Goal: Task Accomplishment & Management: Manage account settings

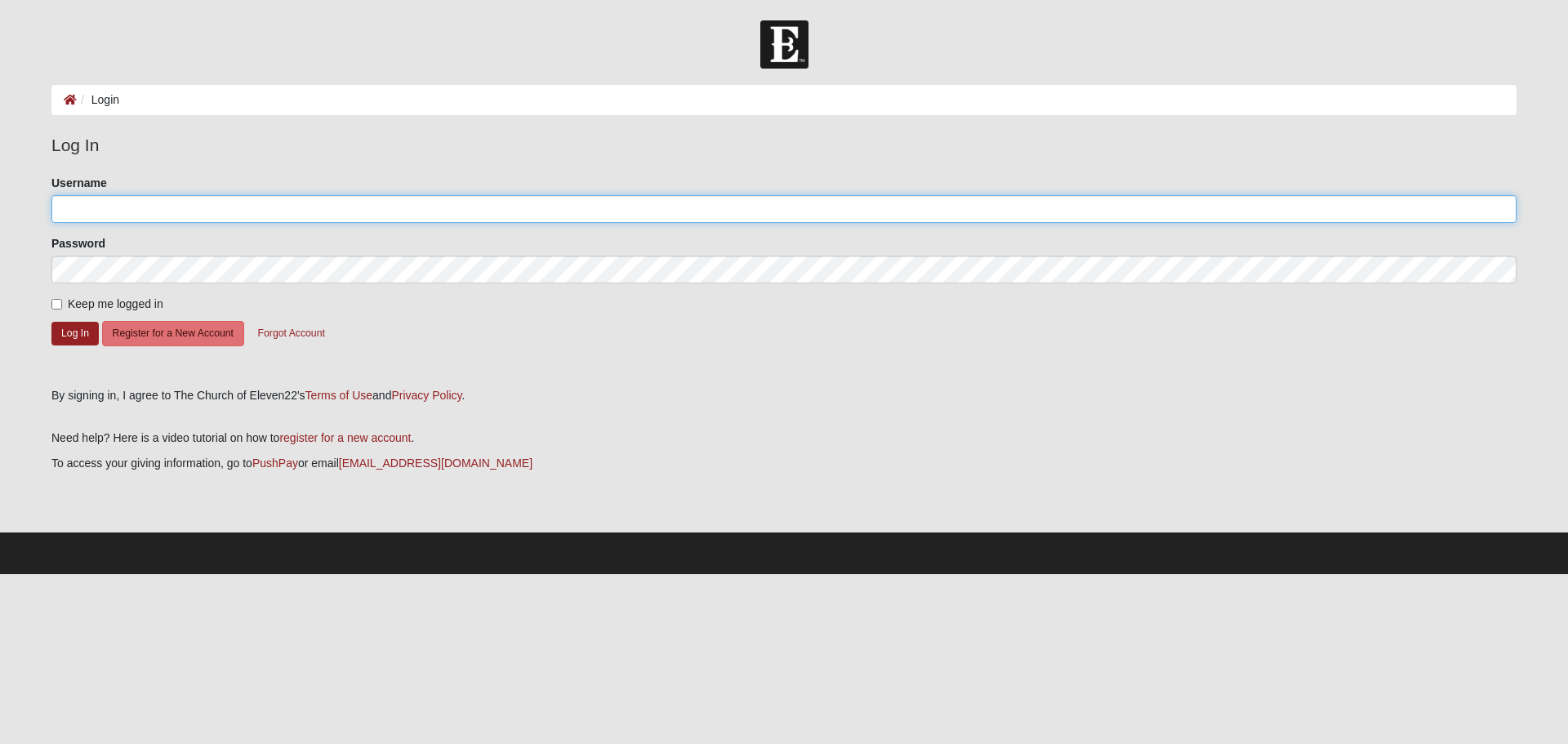
click at [110, 218] on input "Username" at bounding box center [784, 209] width 1465 height 28
type input "[EMAIL_ADDRESS][DOMAIN_NAME]"
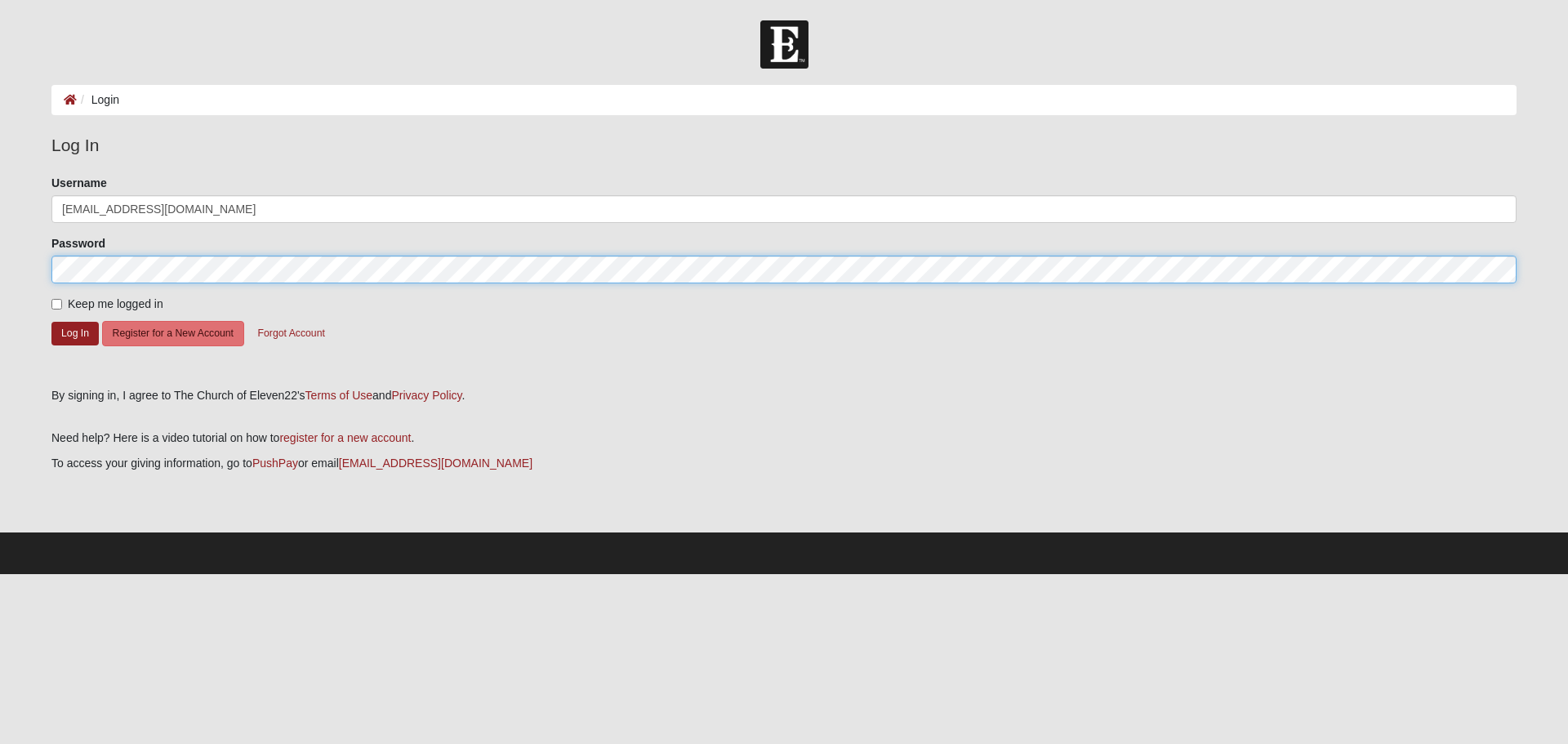
click at [52, 322] on button "Log In" at bounding box center [75, 334] width 47 height 24
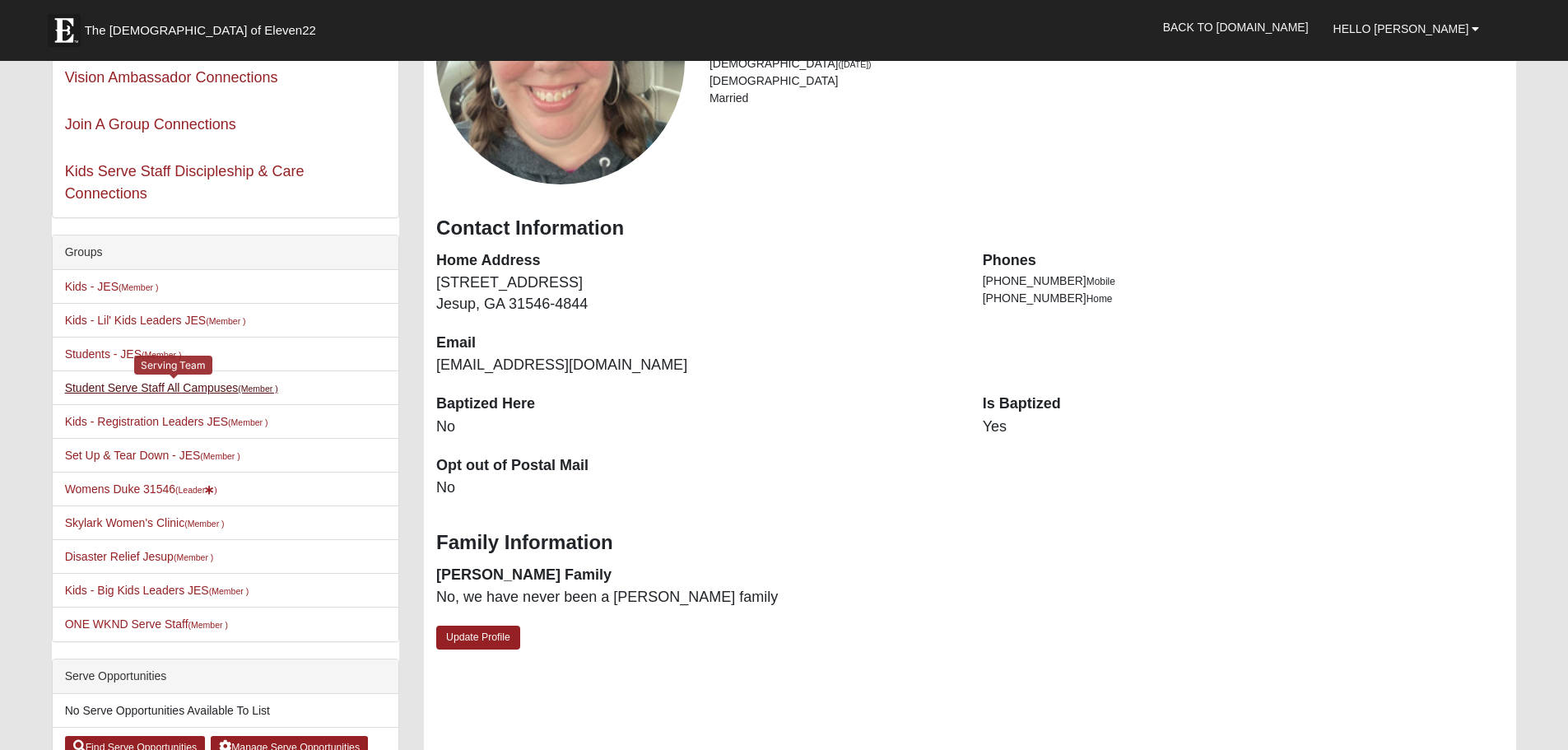
scroll to position [247, 0]
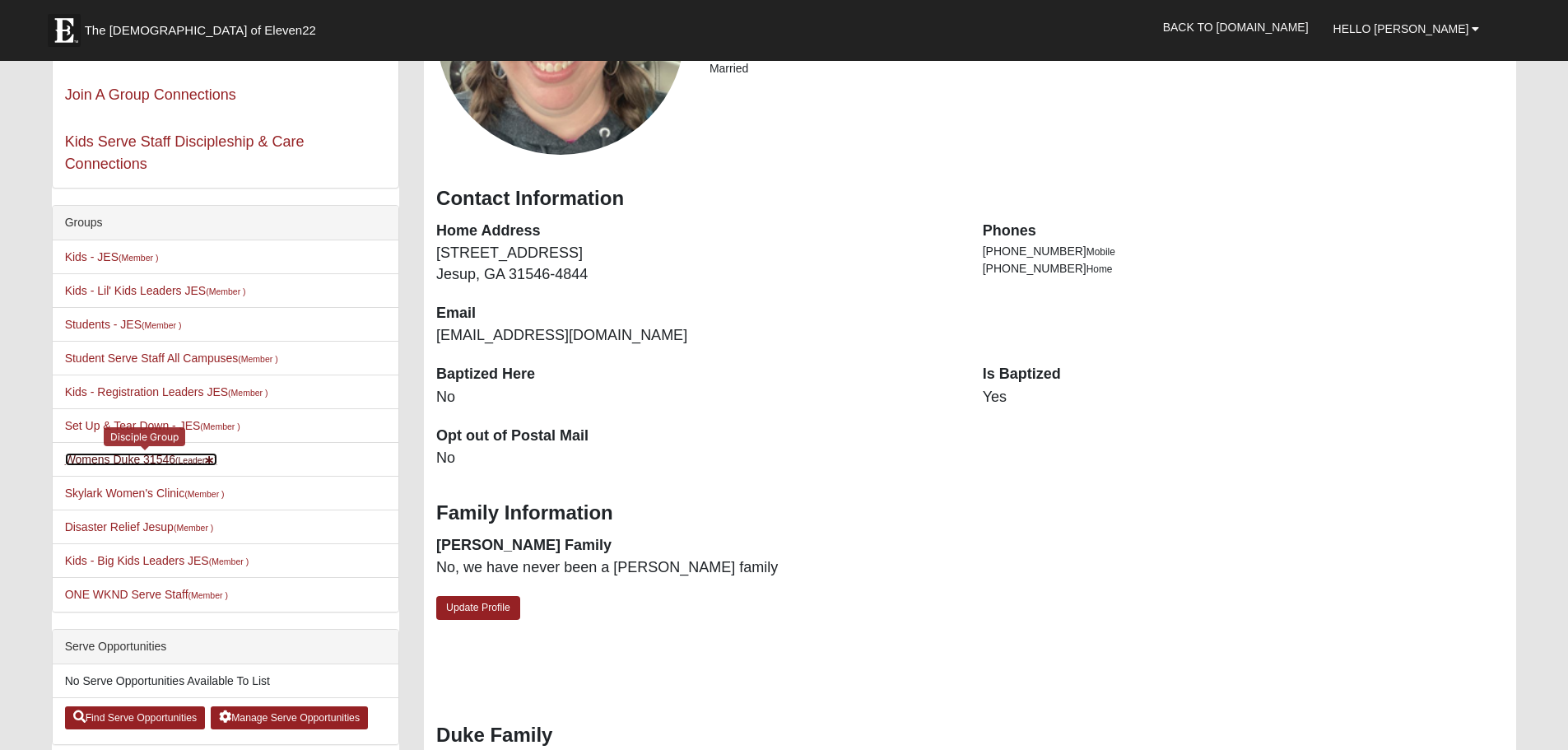
click at [98, 456] on link "Womens Duke 31546 (Leader )" at bounding box center [140, 459] width 152 height 13
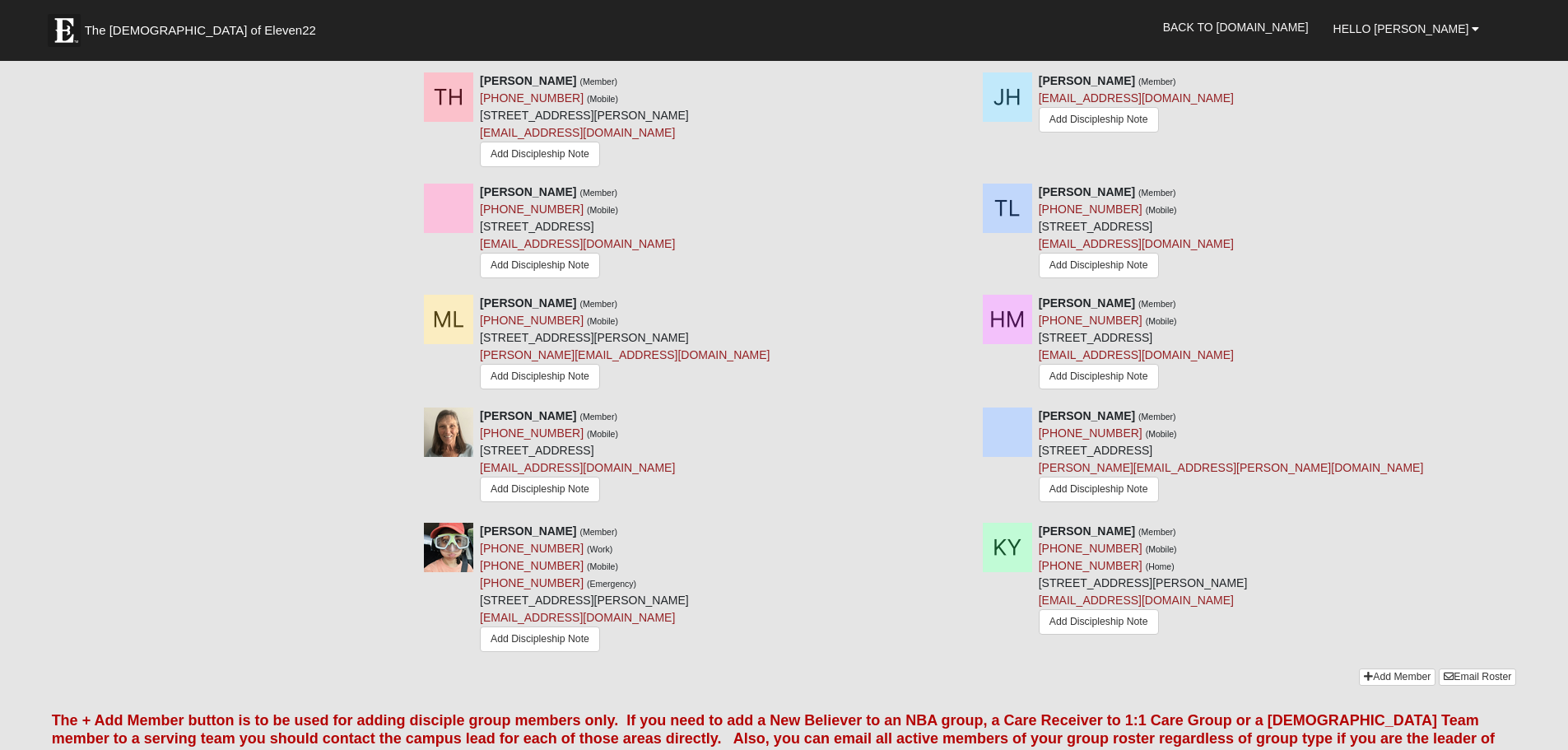
scroll to position [1399, 0]
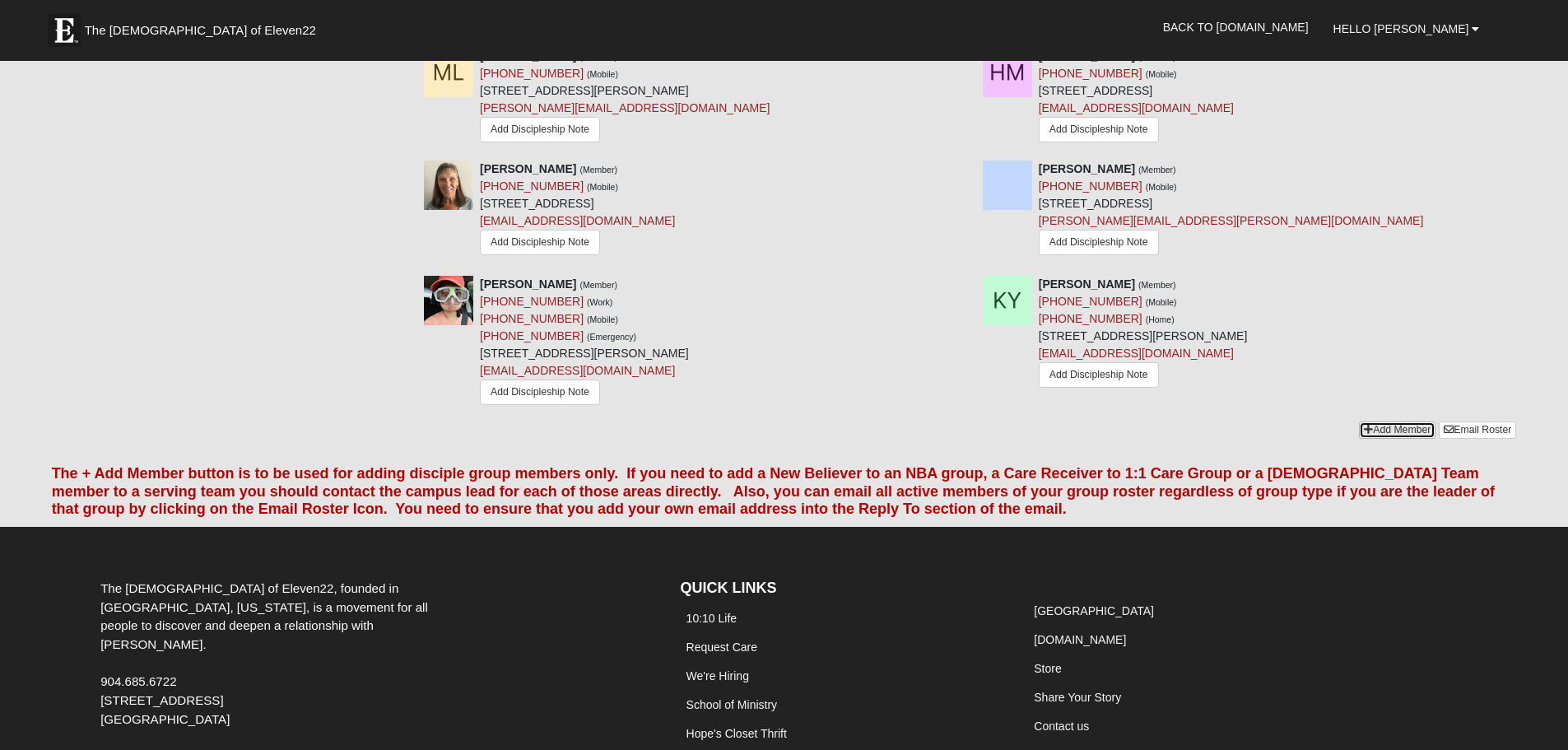
click at [1401, 428] on link "Add Member" at bounding box center [1398, 429] width 77 height 17
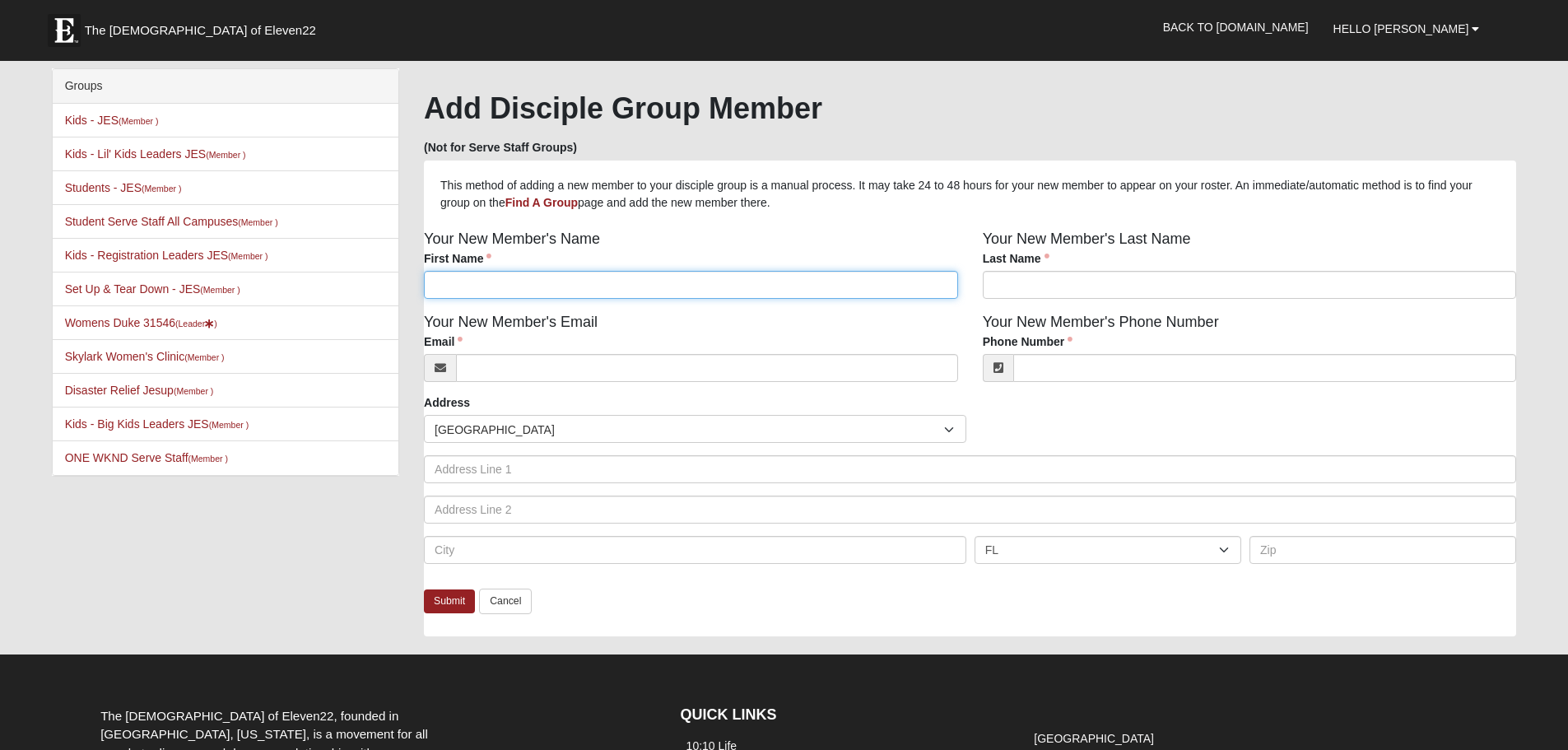
click at [509, 289] on input "First Name" at bounding box center [691, 284] width 534 height 28
type input "Brittany"
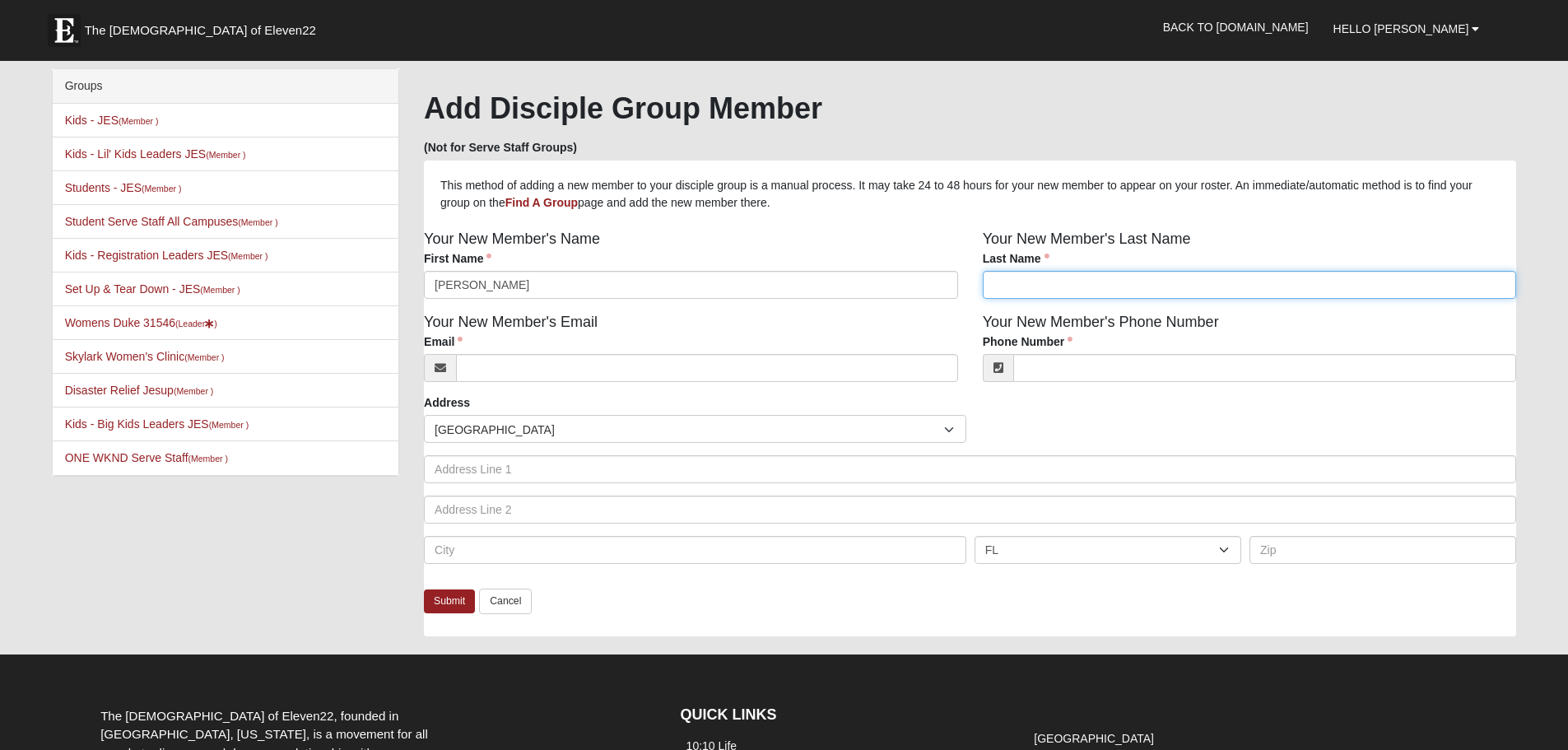
type input "s"
type input "Smith"
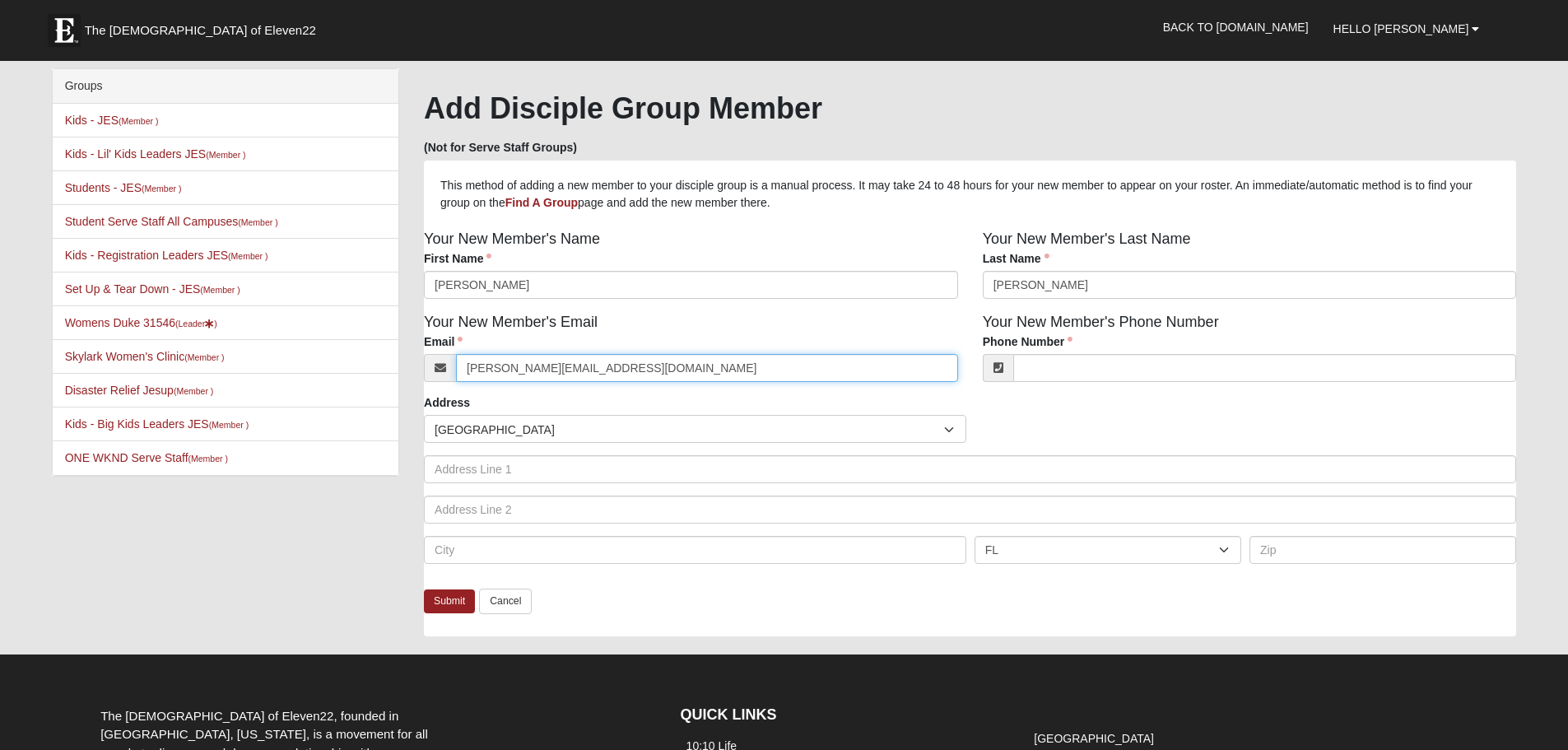
type input "britt.s0515@gmail.com"
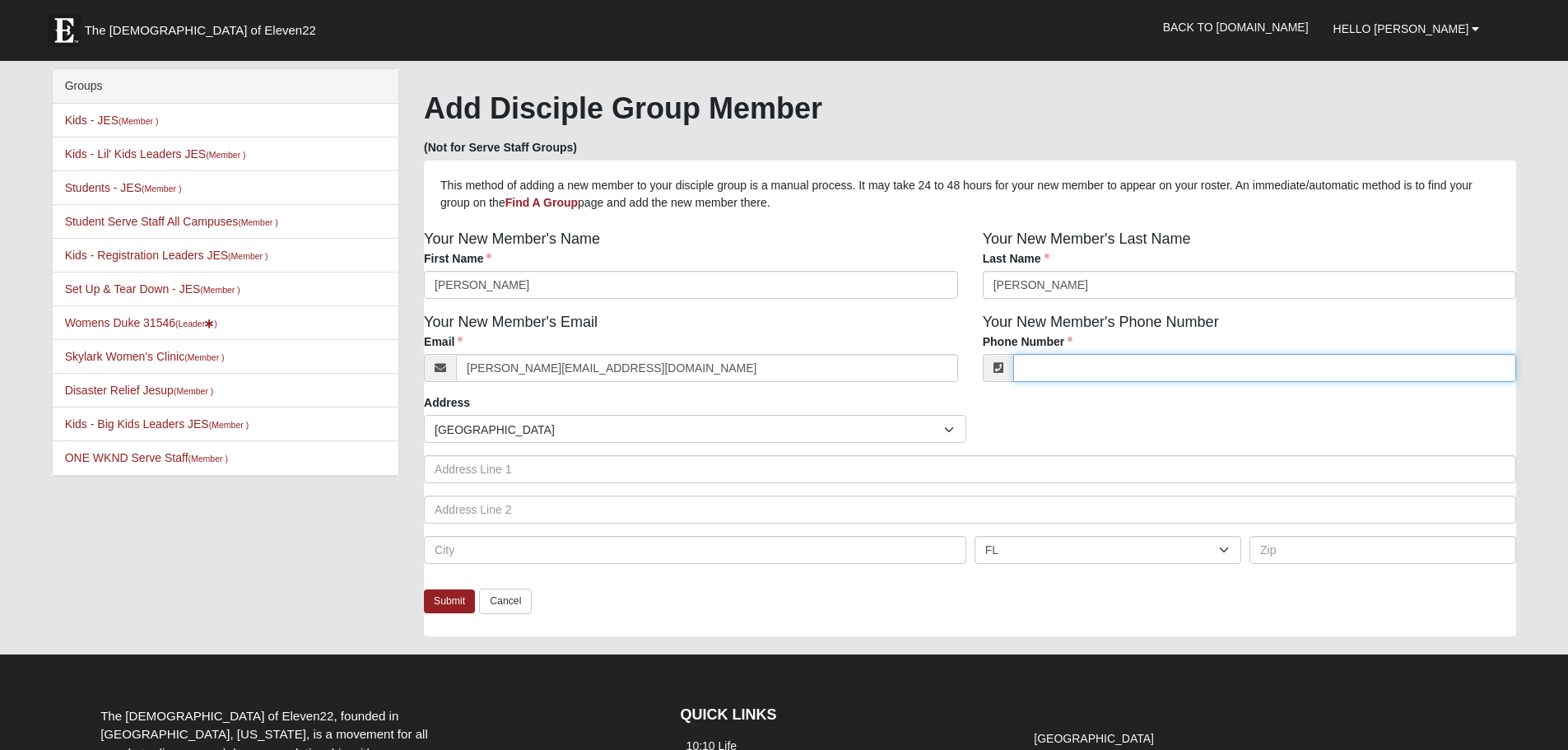
click at [1072, 370] on input "Phone Number" at bounding box center [1264, 367] width 504 height 28
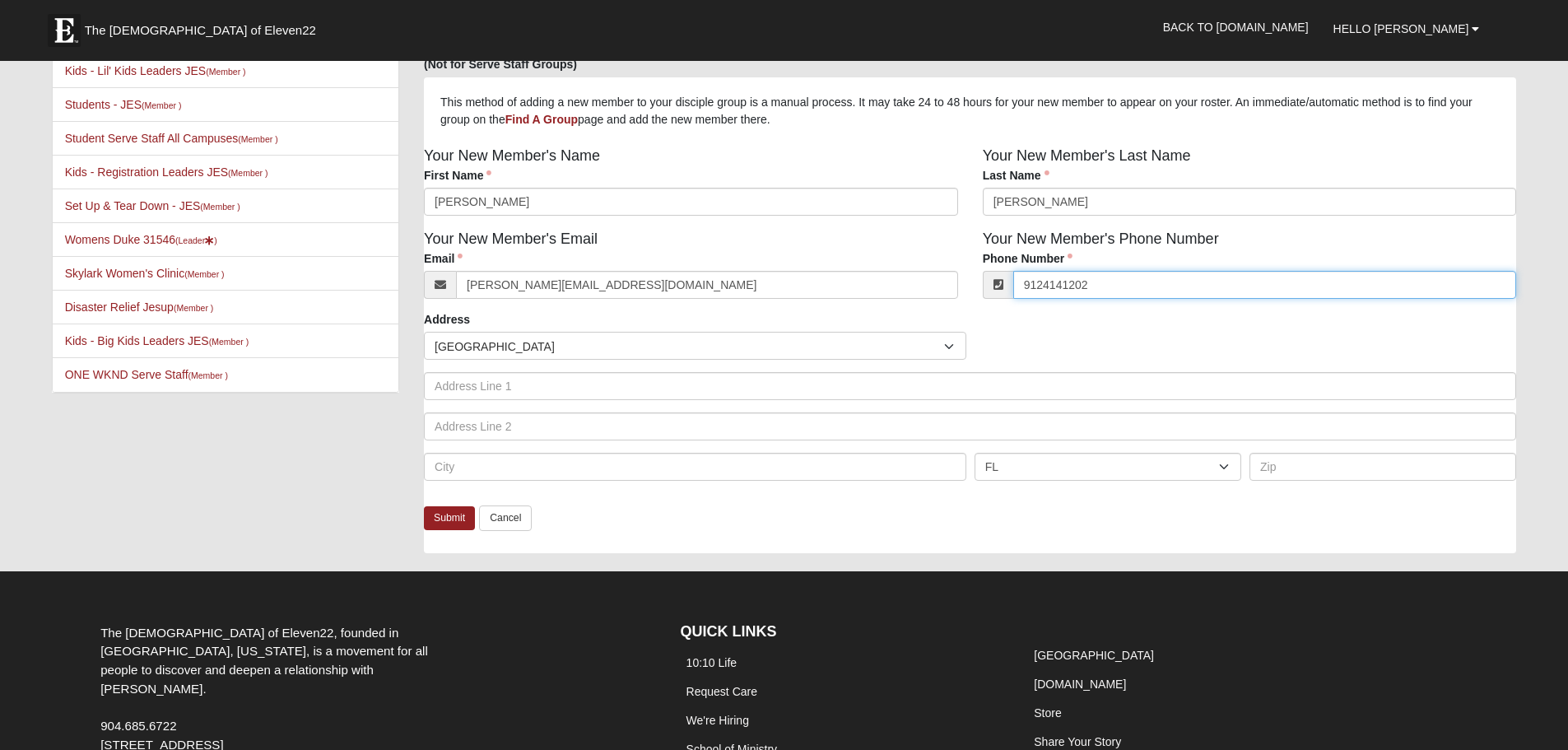
scroll to position [82, 0]
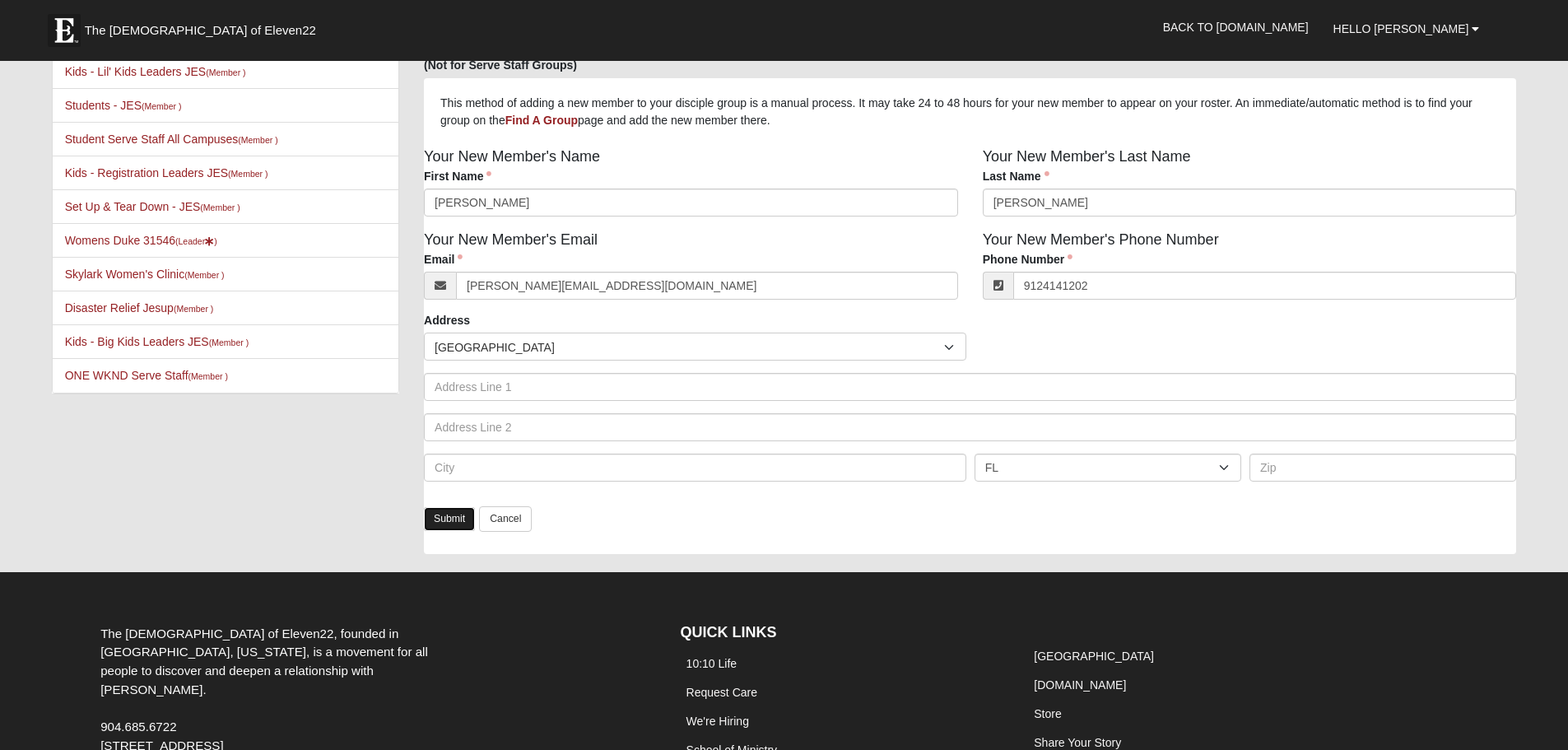
type input "(912) 414-1202"
click at [445, 523] on link "Submit" at bounding box center [449, 519] width 51 height 24
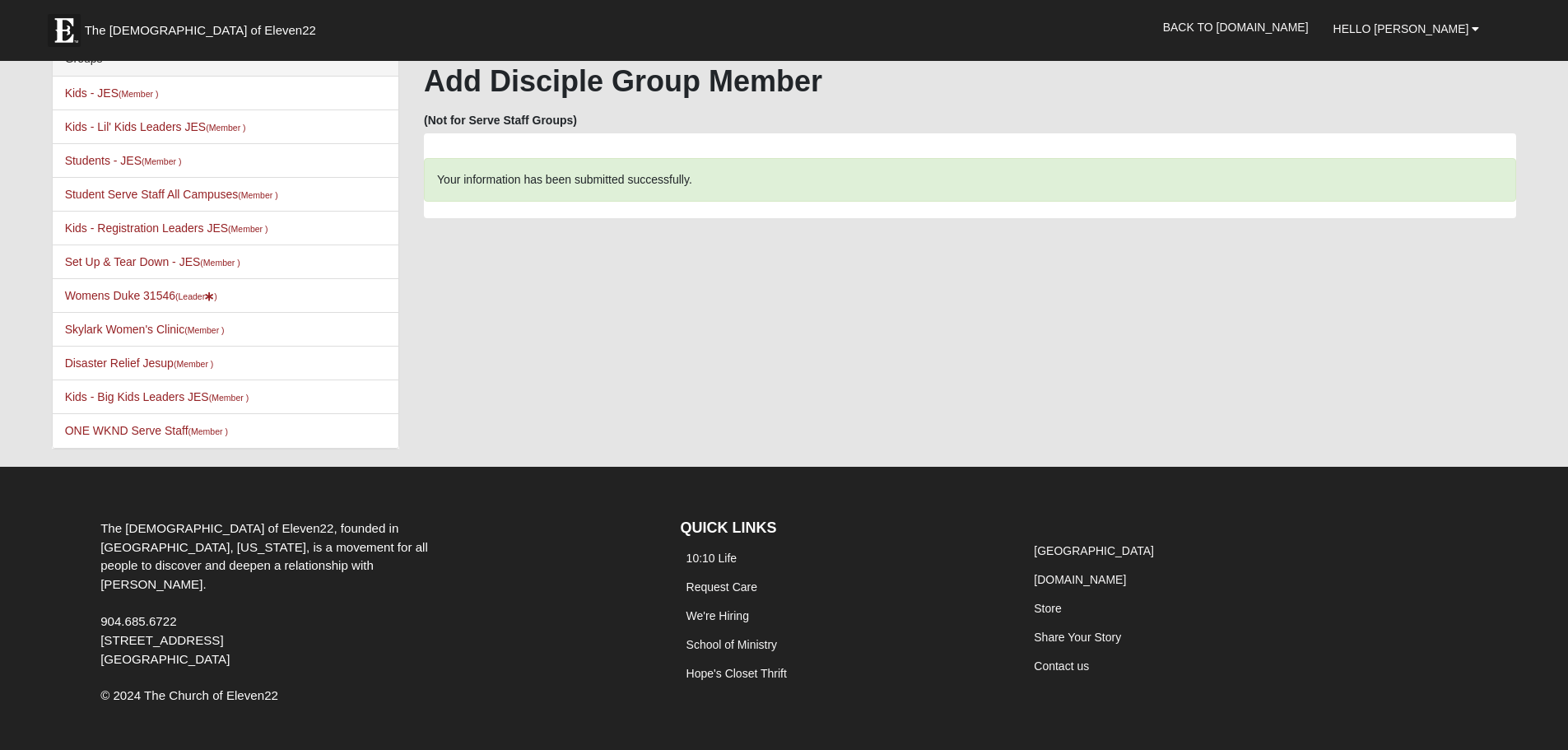
scroll to position [0, 0]
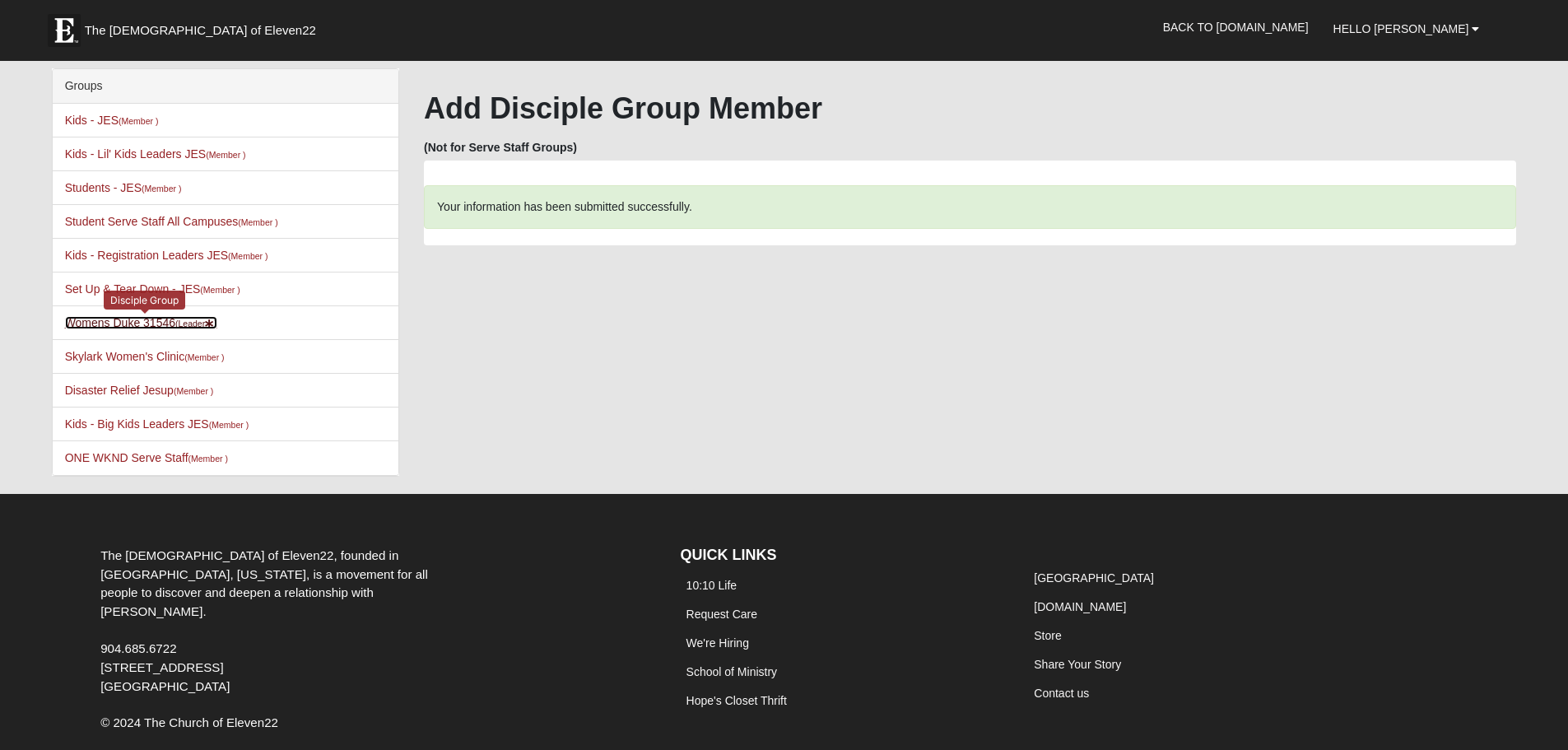
click at [98, 324] on link "Womens Duke 31546 (Leader )" at bounding box center [140, 323] width 152 height 13
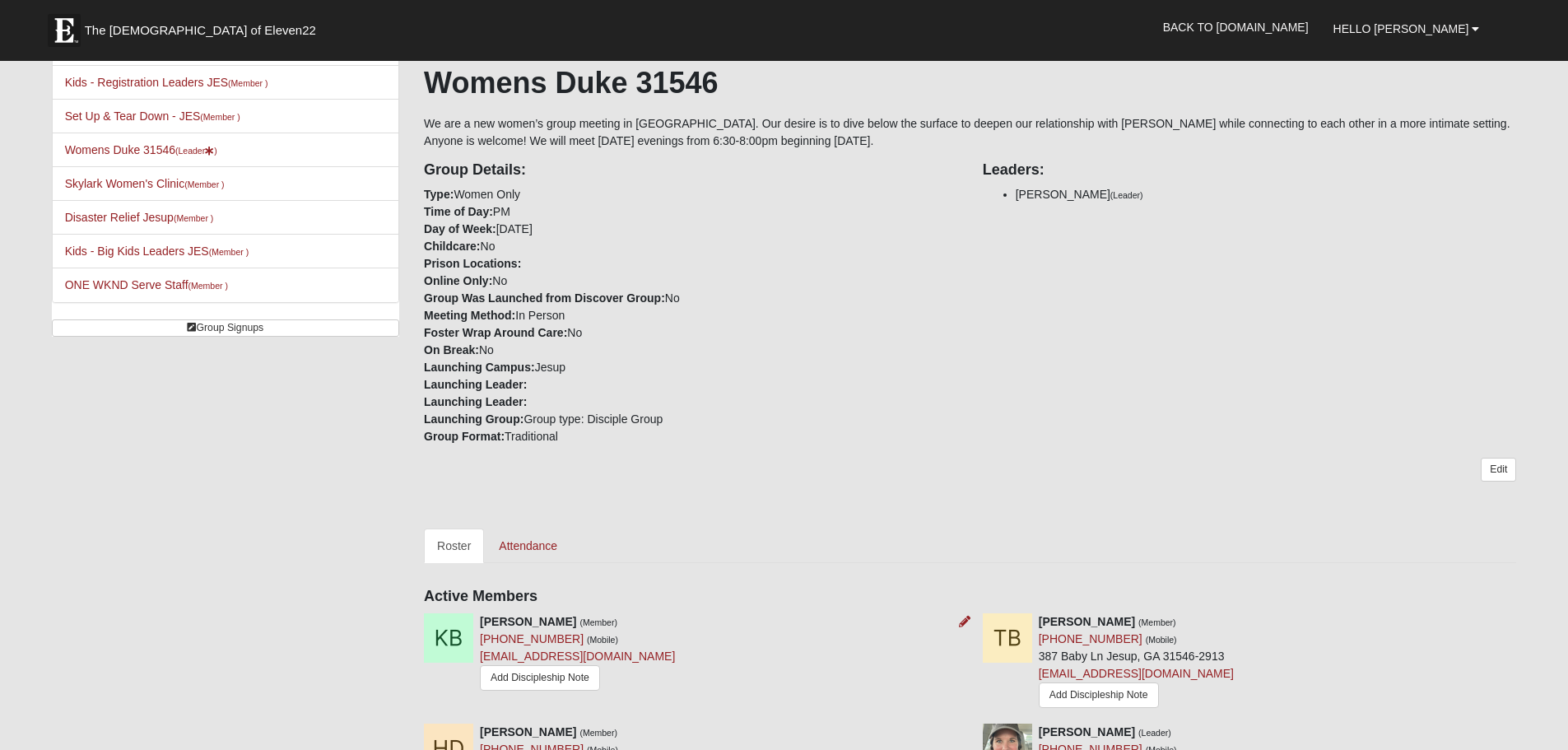
scroll to position [269, 0]
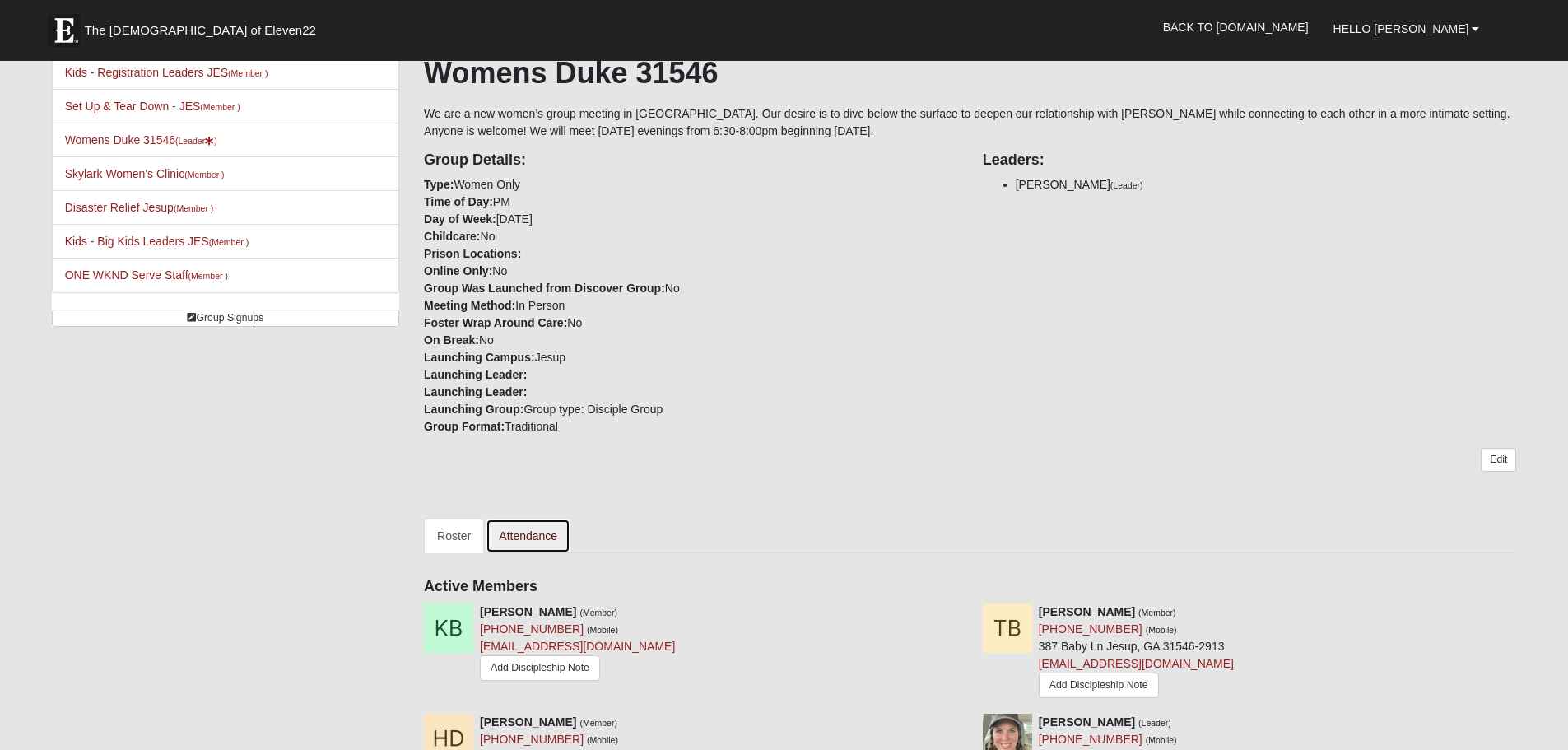
click at [533, 538] on link "Attendance" at bounding box center [528, 536] width 85 height 35
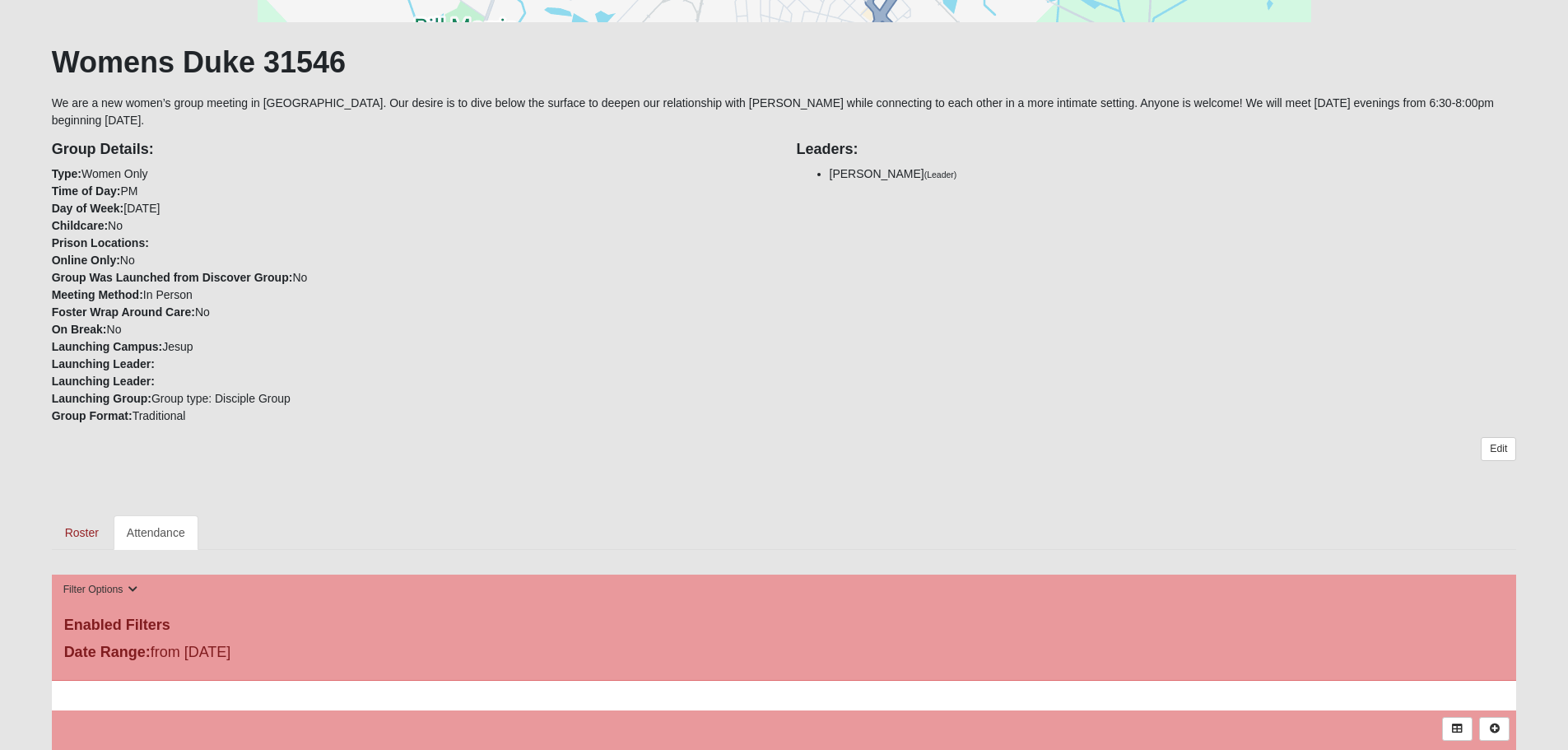
scroll to position [411, 0]
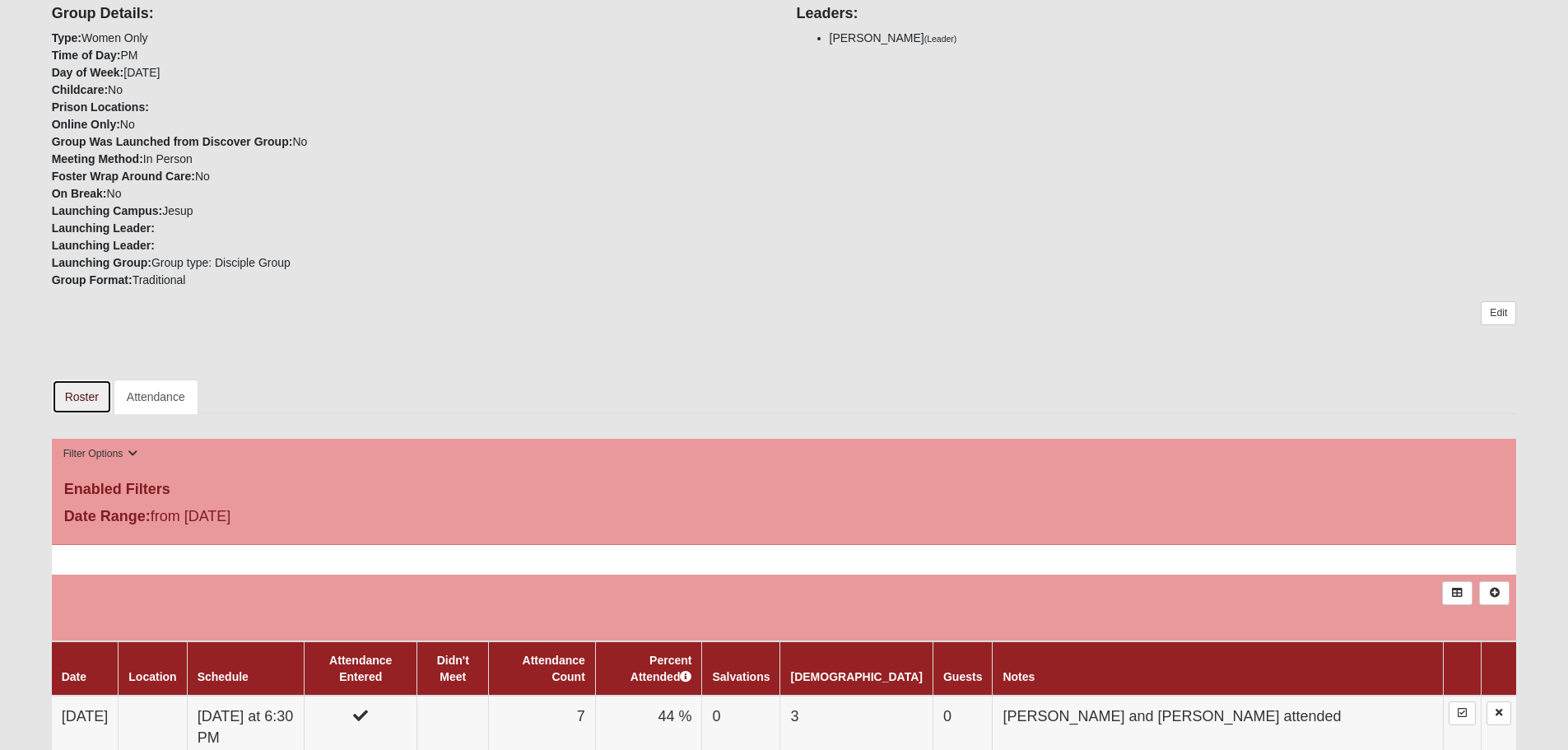
click at [80, 385] on link "Roster" at bounding box center [82, 396] width 60 height 35
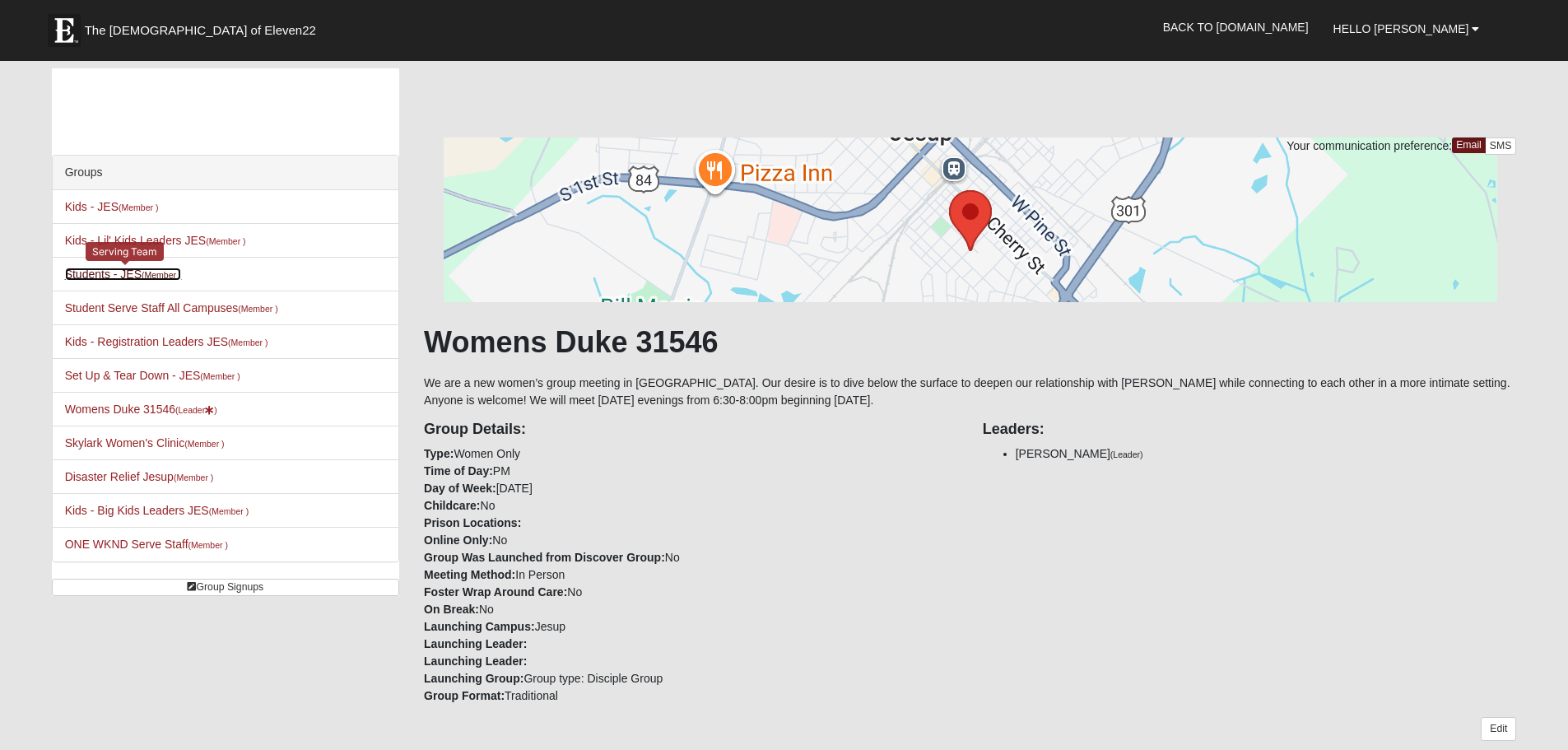
click at [89, 276] on link "Students - JES (Member )" at bounding box center [123, 273] width 117 height 13
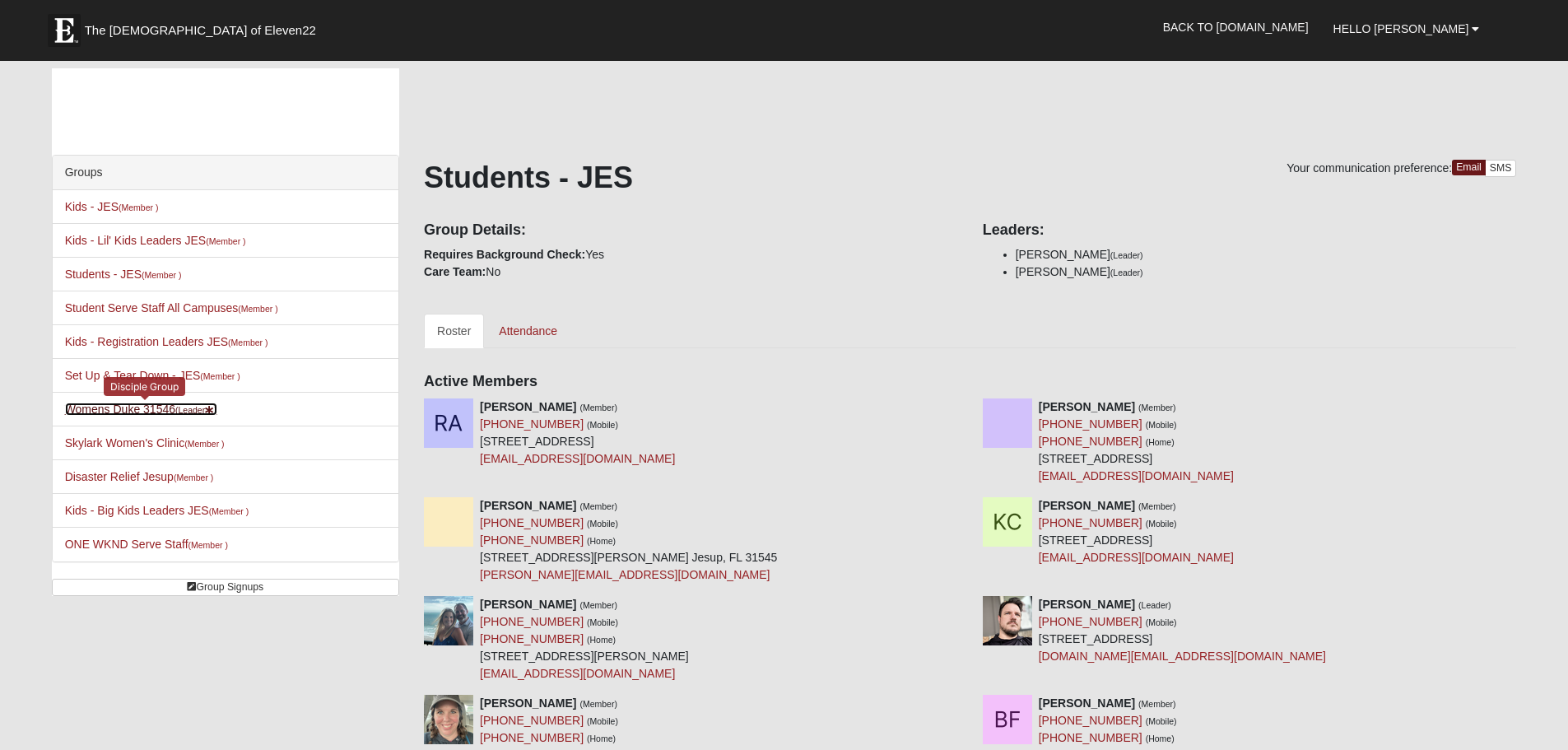
click at [88, 412] on link "Womens Duke 31546 (Leader )" at bounding box center [140, 409] width 152 height 13
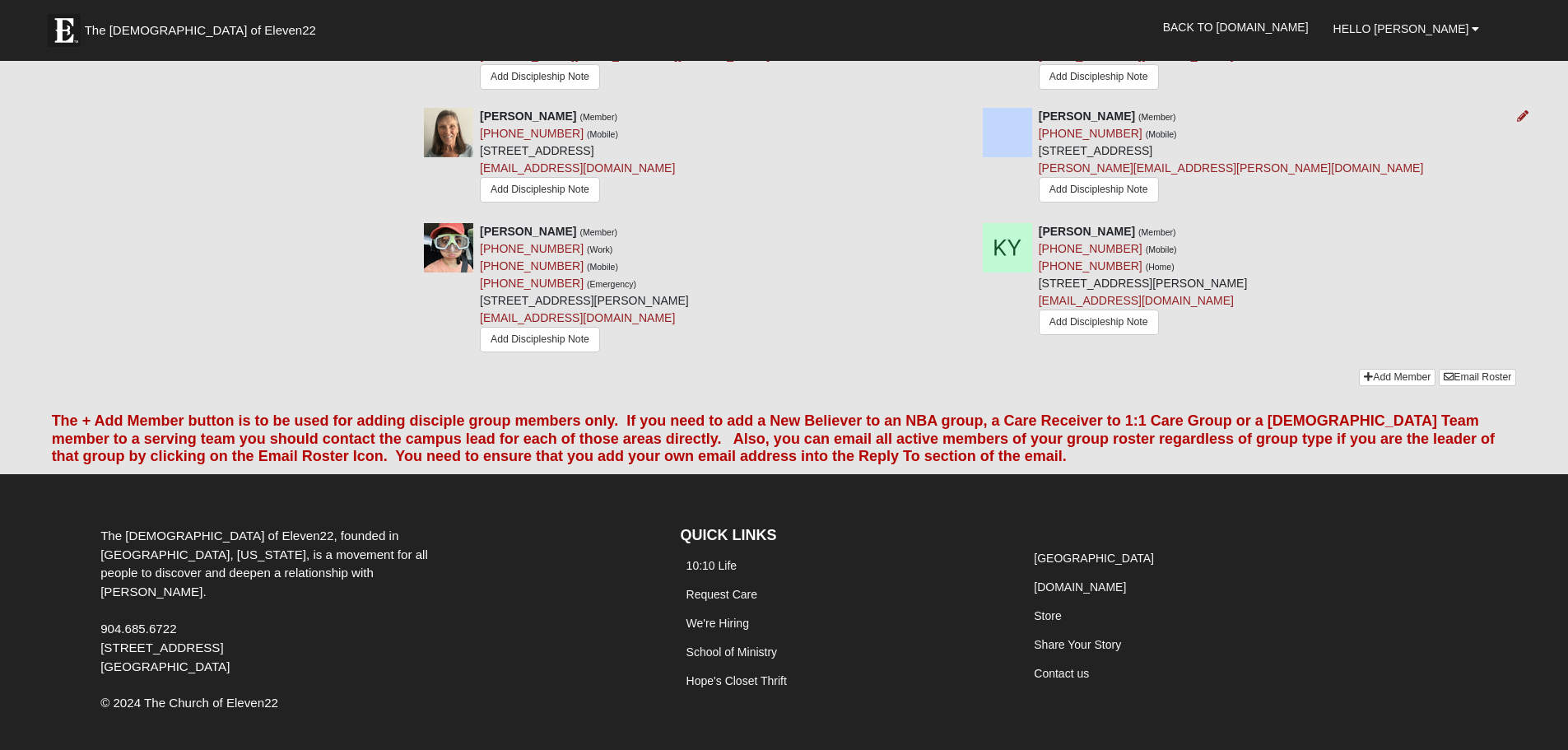
scroll to position [1504, 0]
